Goal: Browse casually: Explore the website without a specific task or goal

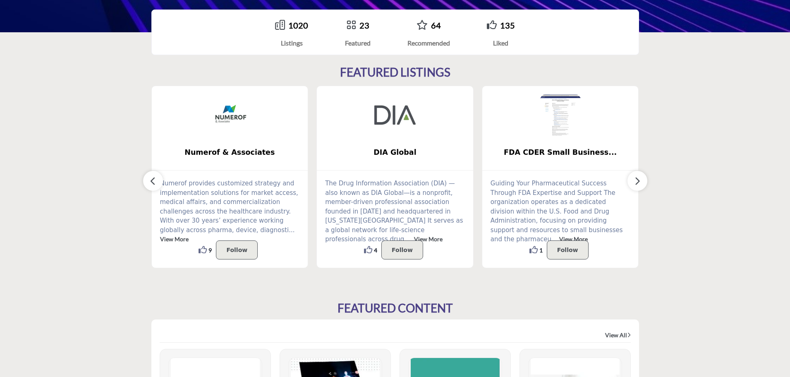
scroll to position [145, 0]
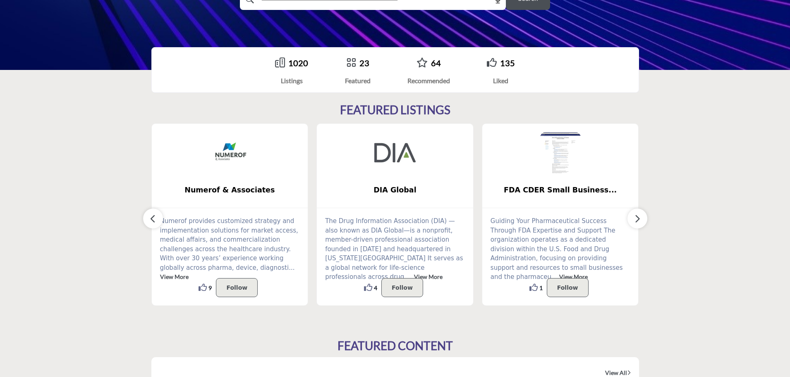
click at [637, 218] on icon "button" at bounding box center [637, 219] width 7 height 10
click at [641, 220] on button "button" at bounding box center [638, 219] width 20 height 20
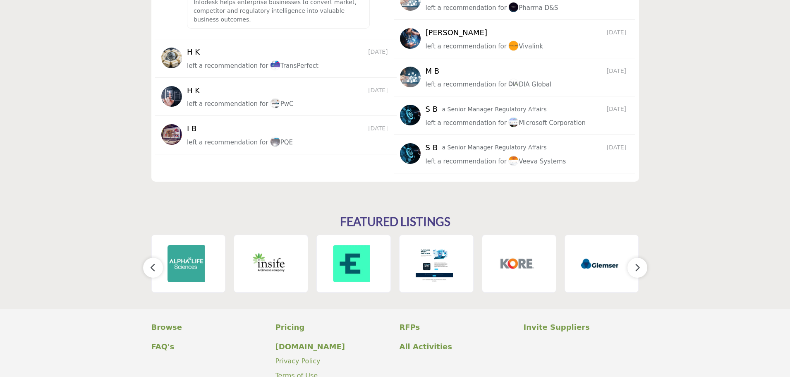
scroll to position [1128, 0]
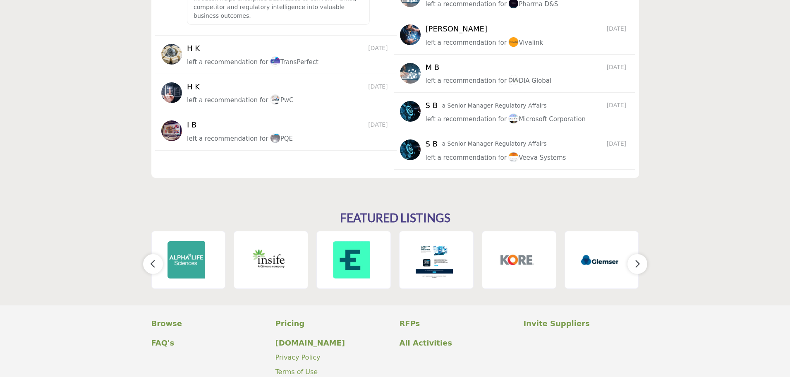
click at [637, 265] on icon "button" at bounding box center [637, 264] width 7 height 10
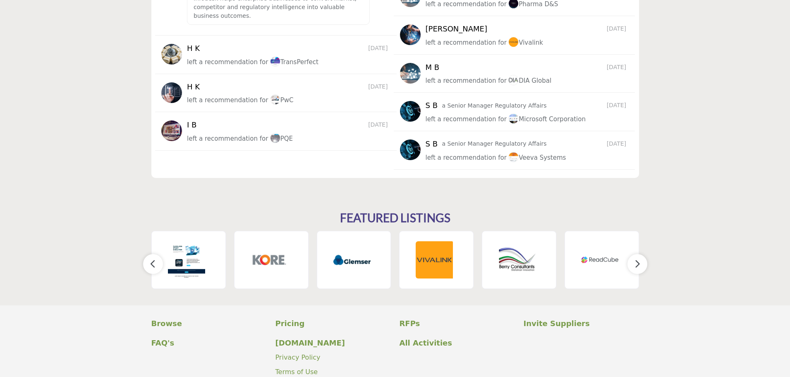
click at [637, 265] on icon "button" at bounding box center [637, 264] width 7 height 10
click at [635, 266] on icon "button" at bounding box center [637, 264] width 7 height 10
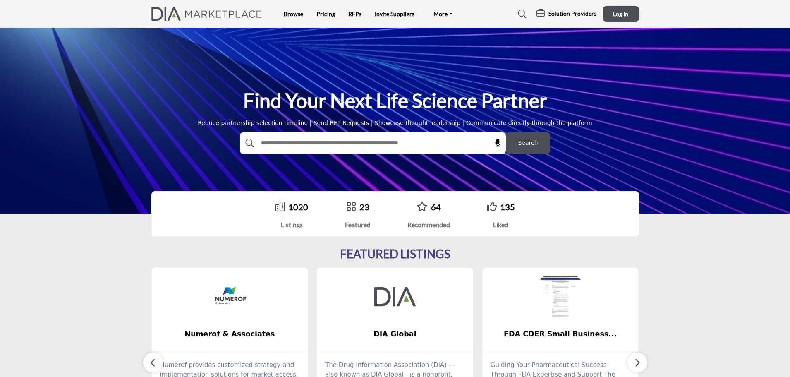
scroll to position [0, 0]
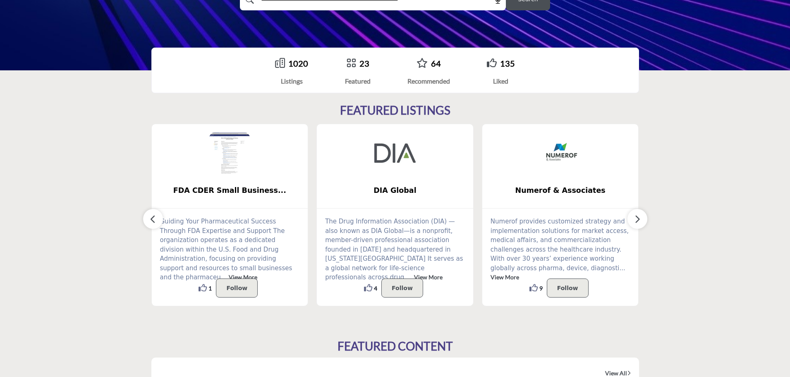
scroll to position [145, 0]
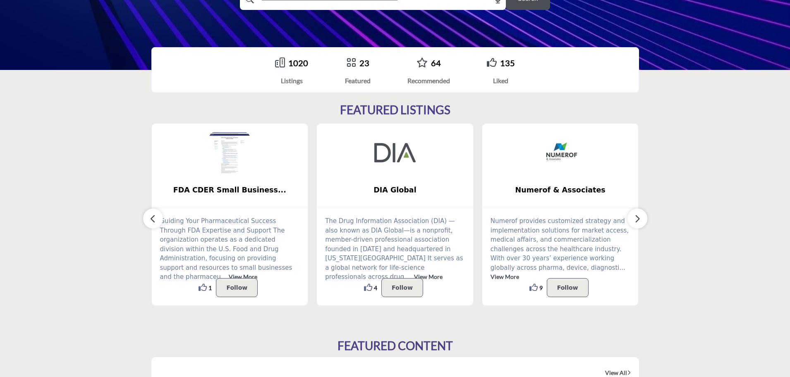
click at [638, 219] on icon "button" at bounding box center [637, 219] width 7 height 10
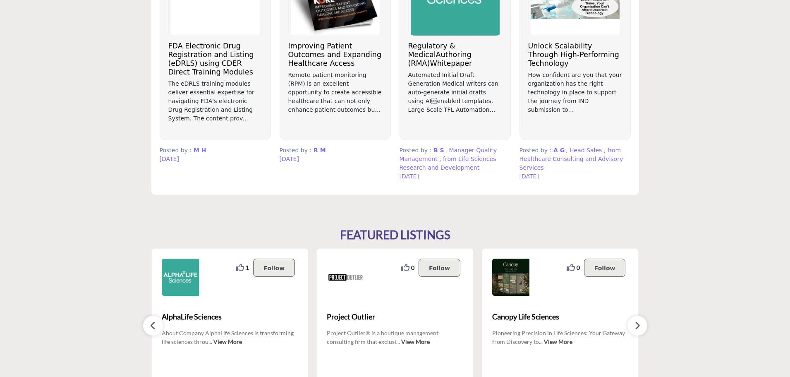
scroll to position [600, 0]
